Goal: Information Seeking & Learning: Learn about a topic

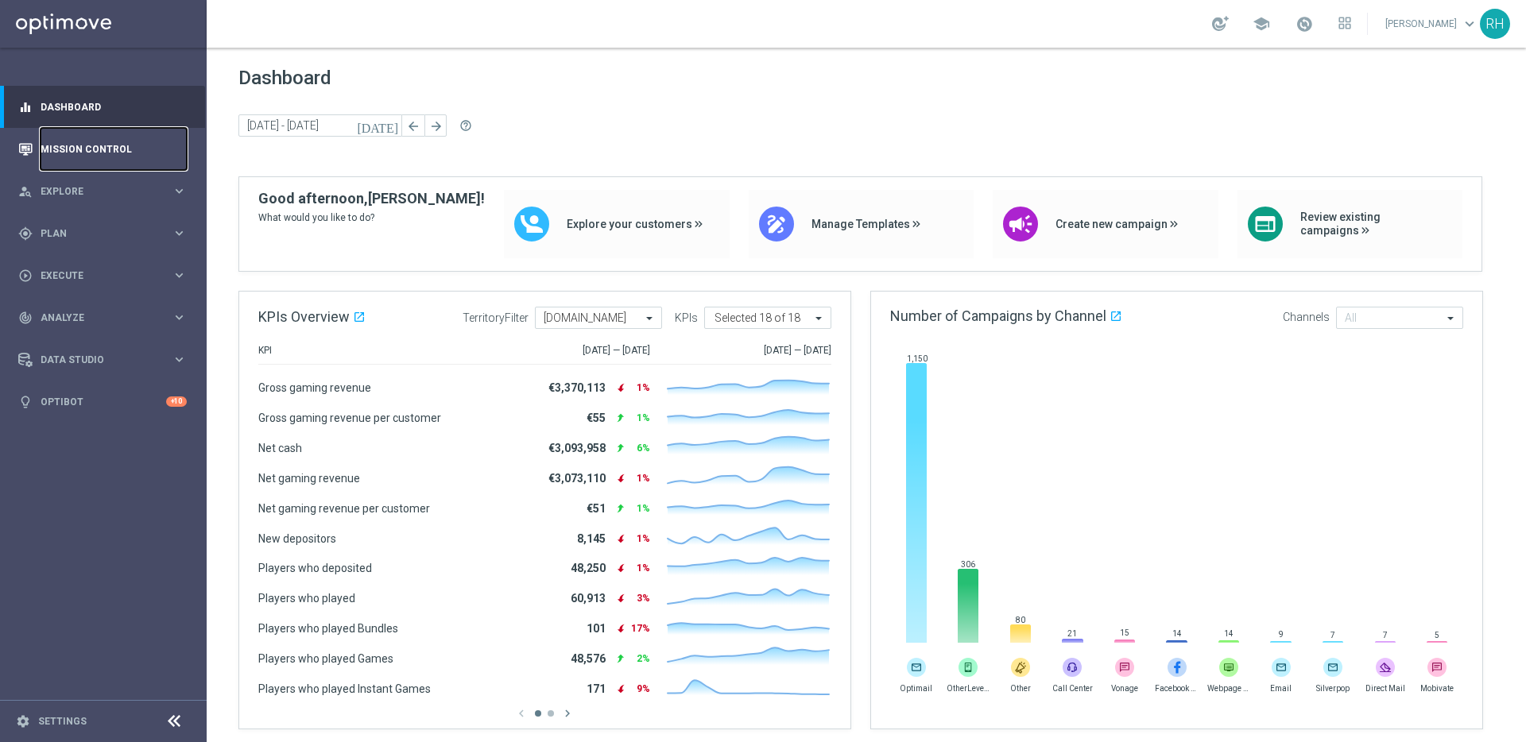
click at [124, 142] on link "Mission Control" at bounding box center [114, 149] width 146 height 42
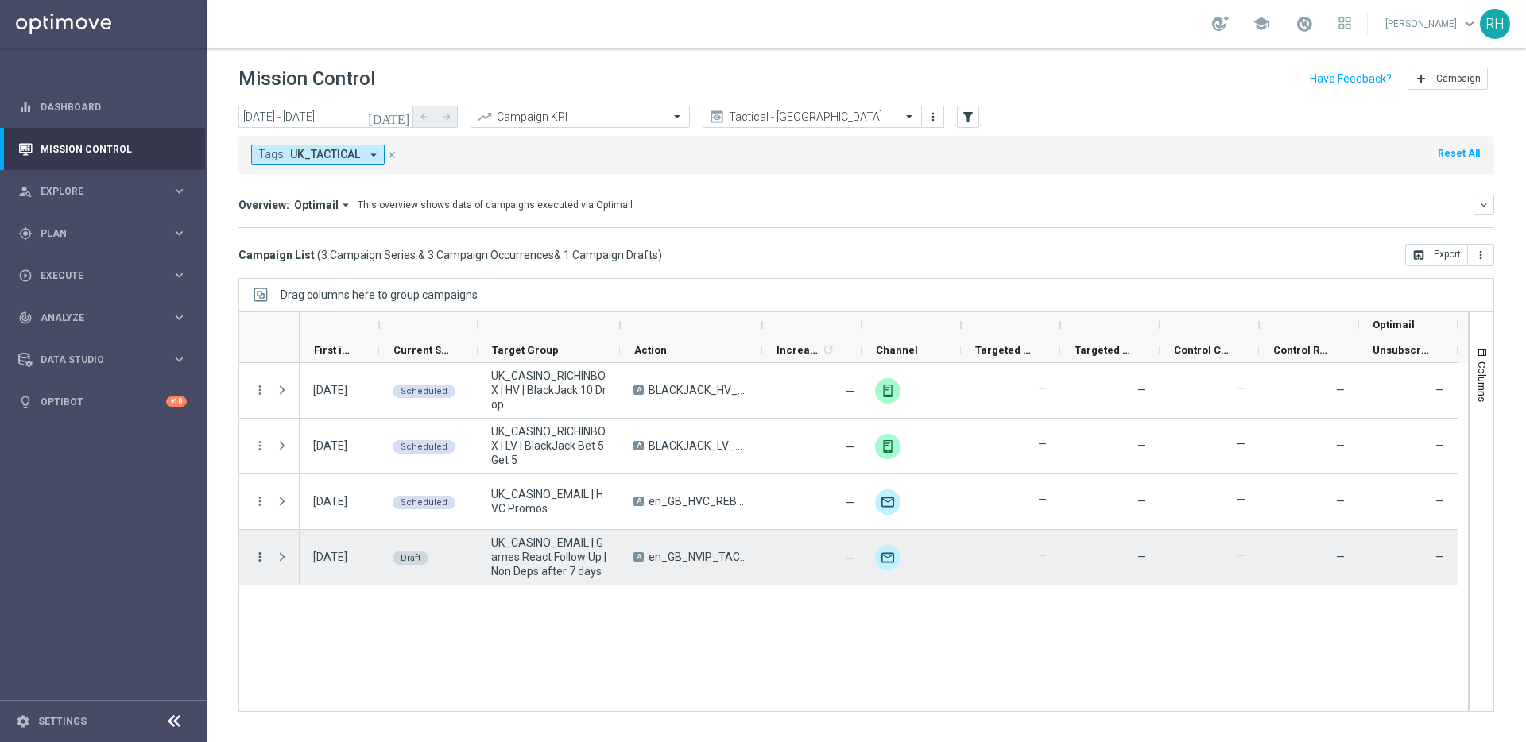
click at [257, 564] on icon "more_vert" at bounding box center [260, 557] width 14 height 14
click at [316, 560] on div "list Campaign Details" at bounding box center [356, 567] width 179 height 22
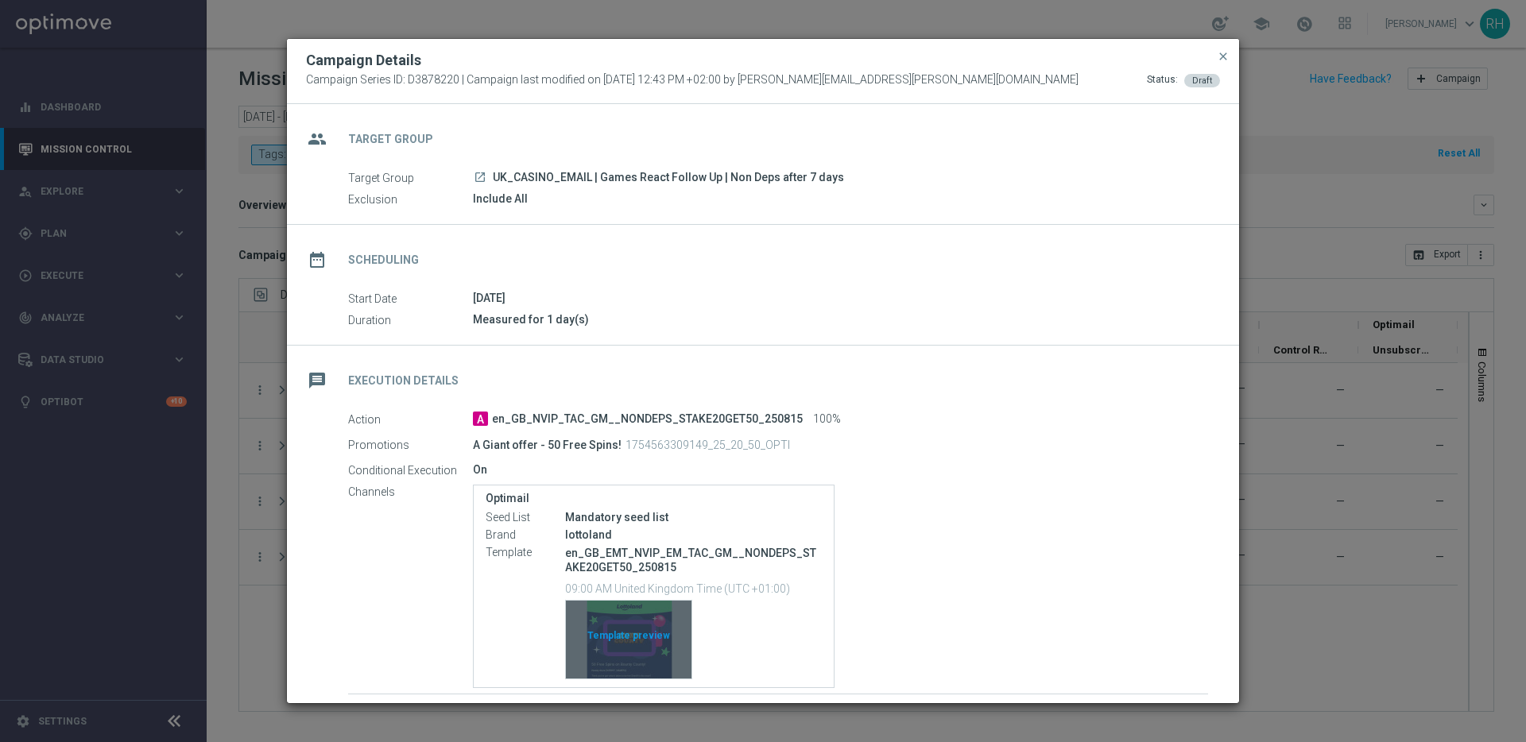
click at [641, 638] on div "Template preview" at bounding box center [629, 640] width 126 height 78
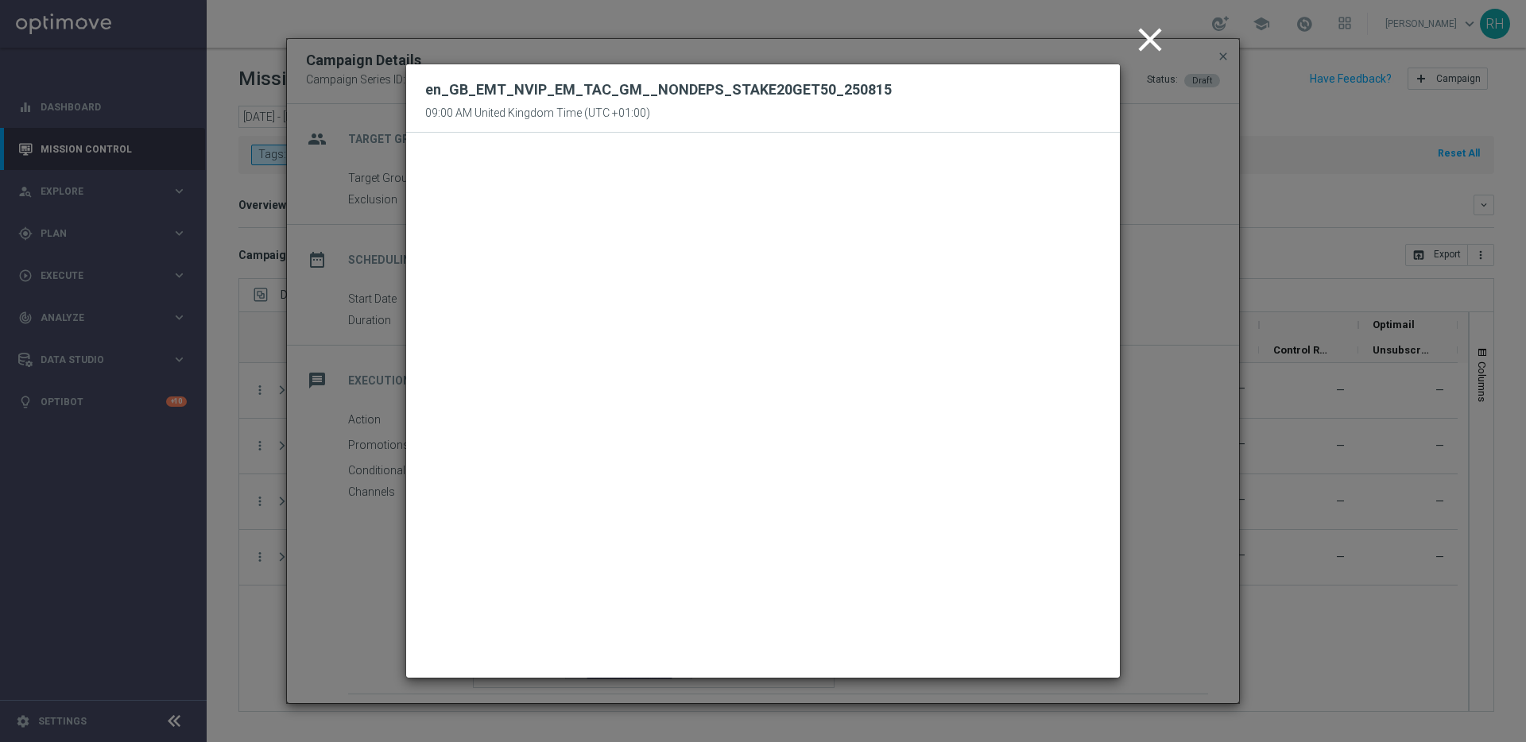
drag, startPoint x: 1129, startPoint y: 48, endPoint x: 1241, endPoint y: 60, distance: 113.5
click at [1130, 48] on button "close" at bounding box center [1152, 40] width 48 height 49
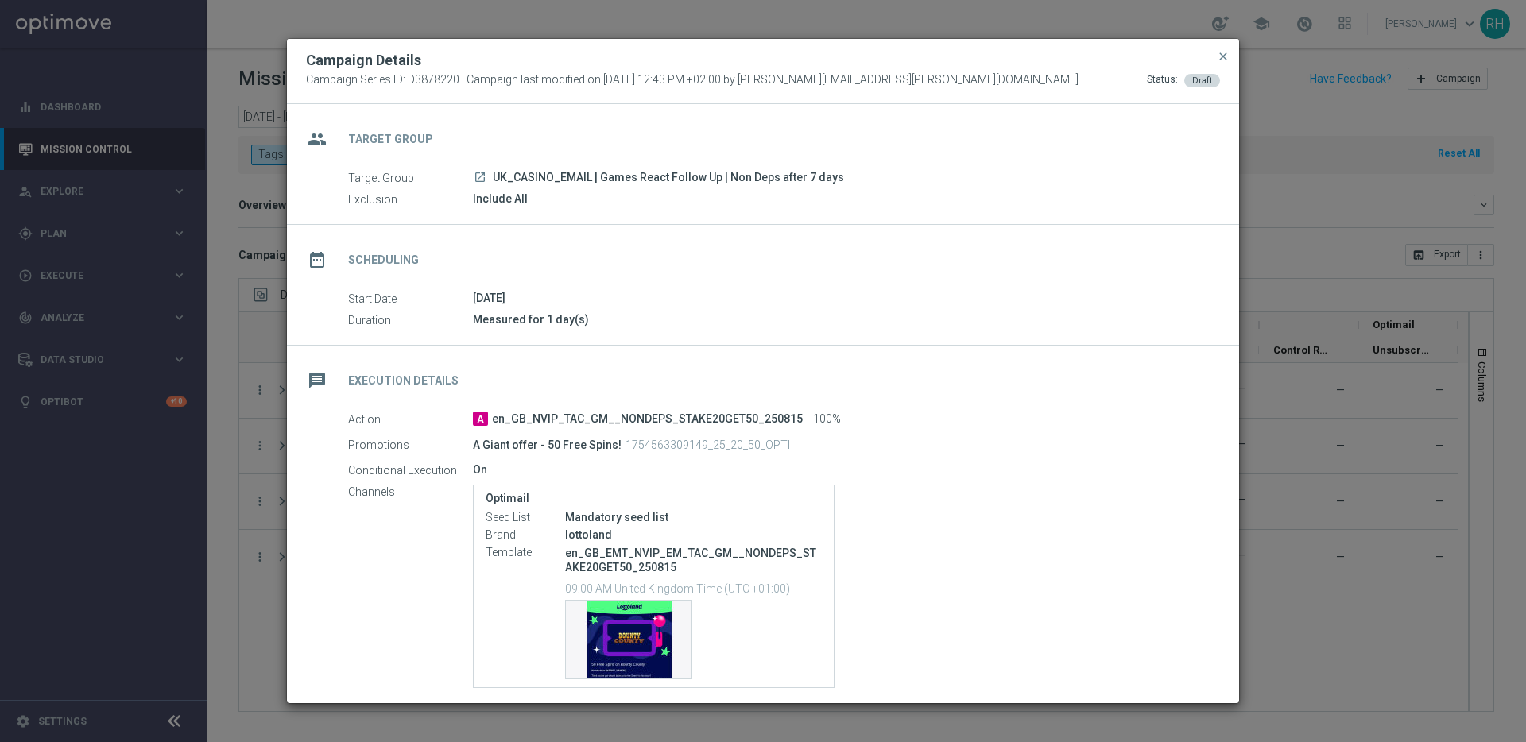
click at [1230, 60] on button "close" at bounding box center [1223, 56] width 16 height 19
